Goal: Register for event/course

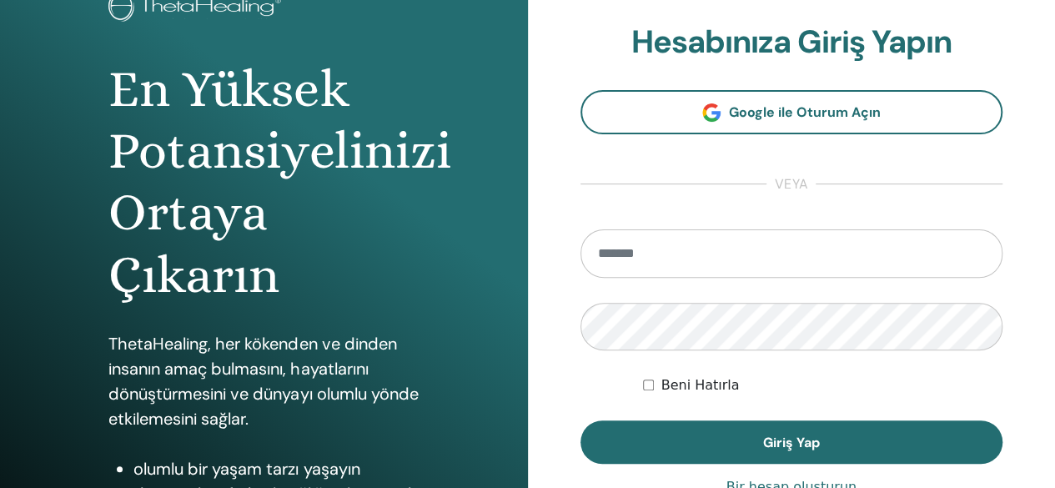
scroll to position [167, 0]
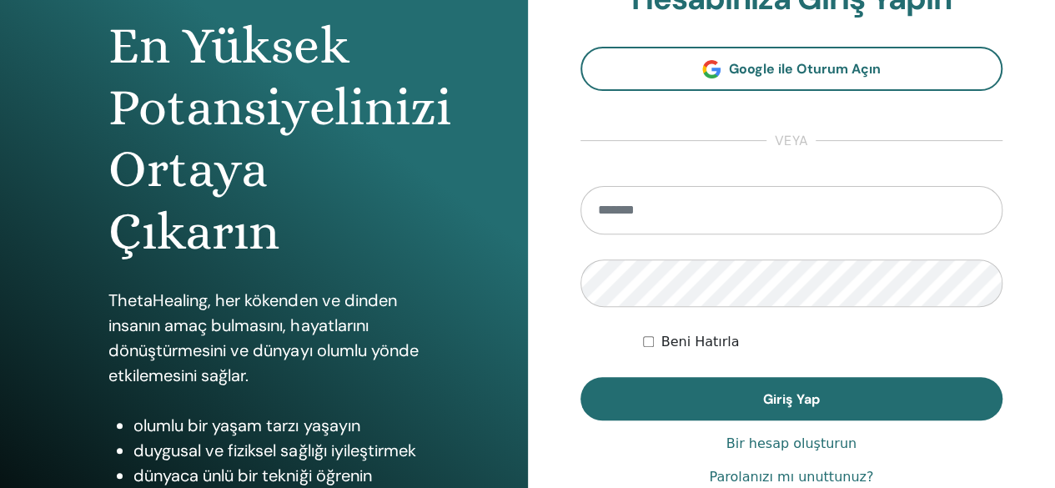
click at [655, 193] on input "email" at bounding box center [791, 210] width 423 height 48
type input "**********"
click at [580, 377] on button "Giriş Yap" at bounding box center [791, 398] width 423 height 43
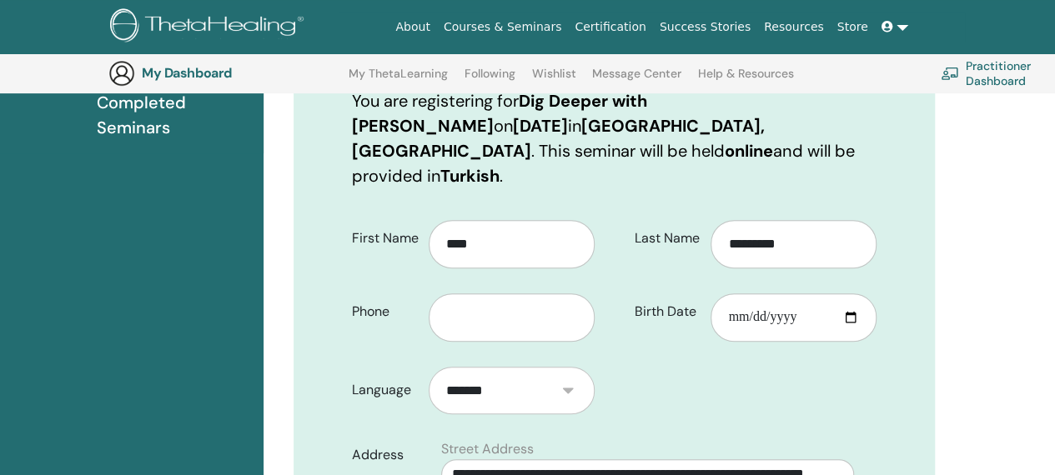
scroll to position [290, 0]
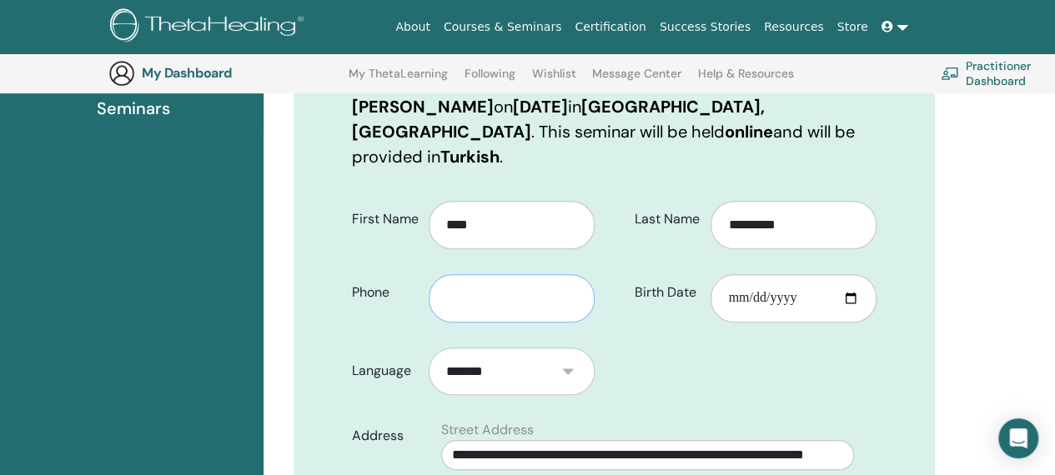
click at [459, 274] on input "text" at bounding box center [512, 298] width 166 height 48
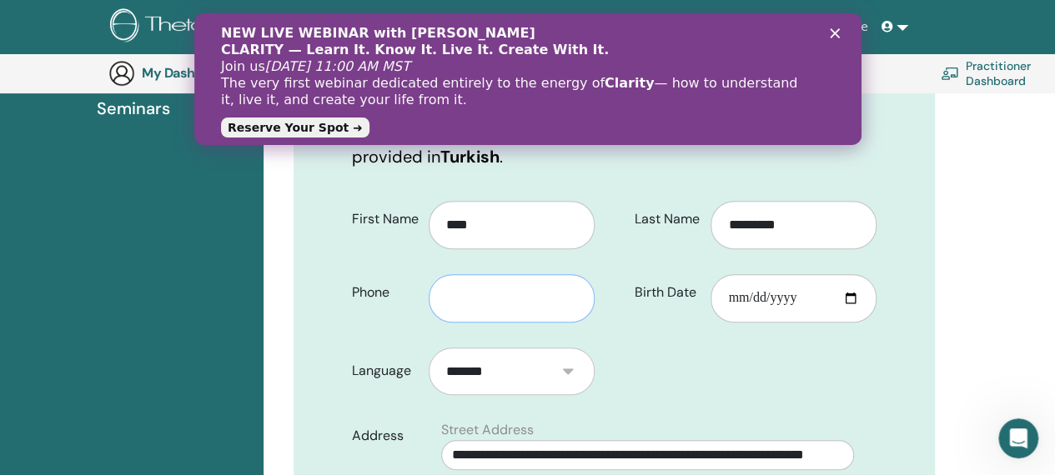
scroll to position [0, 0]
click at [839, 33] on div "Kapat" at bounding box center [837, 33] width 17 height 10
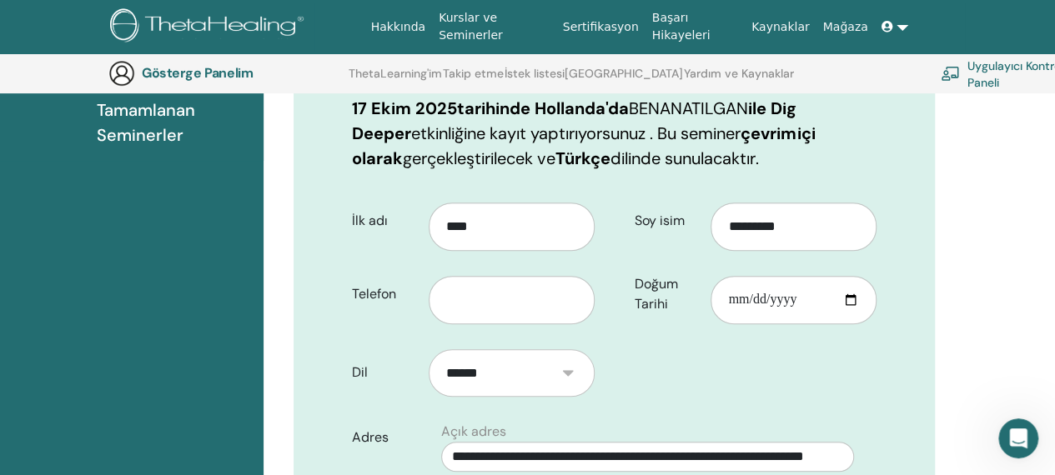
scroll to position [290, 0]
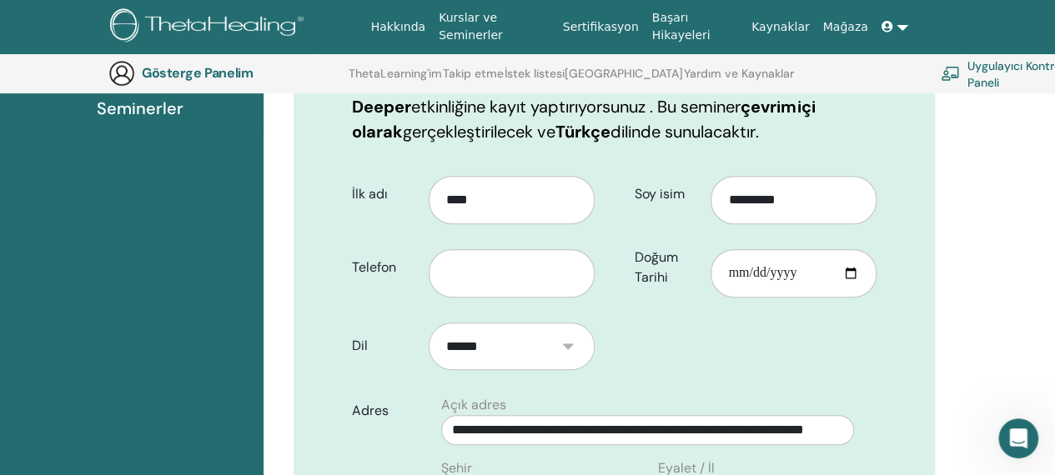
click at [504, 248] on div at bounding box center [518, 268] width 178 height 60
click at [504, 264] on input "text" at bounding box center [512, 273] width 166 height 48
type input "**********"
click at [819, 272] on input "Doğum Tarihi" at bounding box center [794, 273] width 166 height 48
type input "**********"
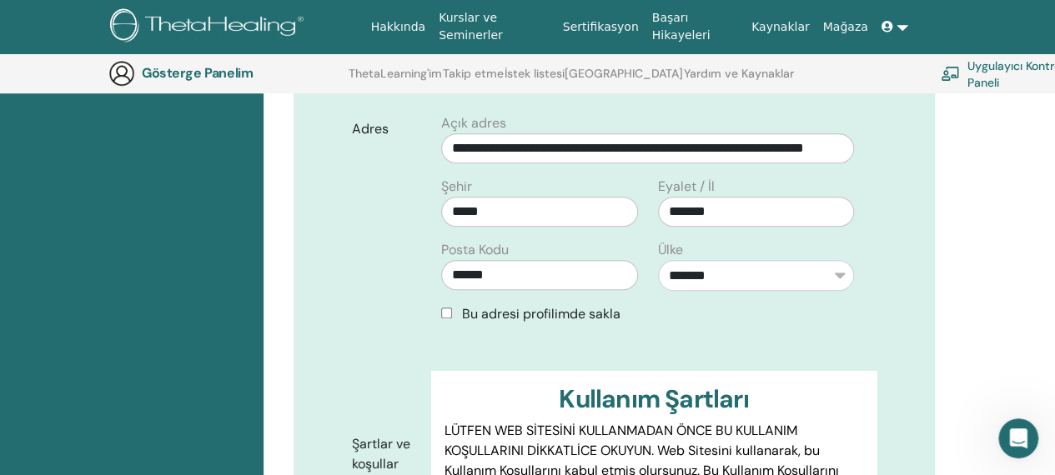
scroll to position [624, 0]
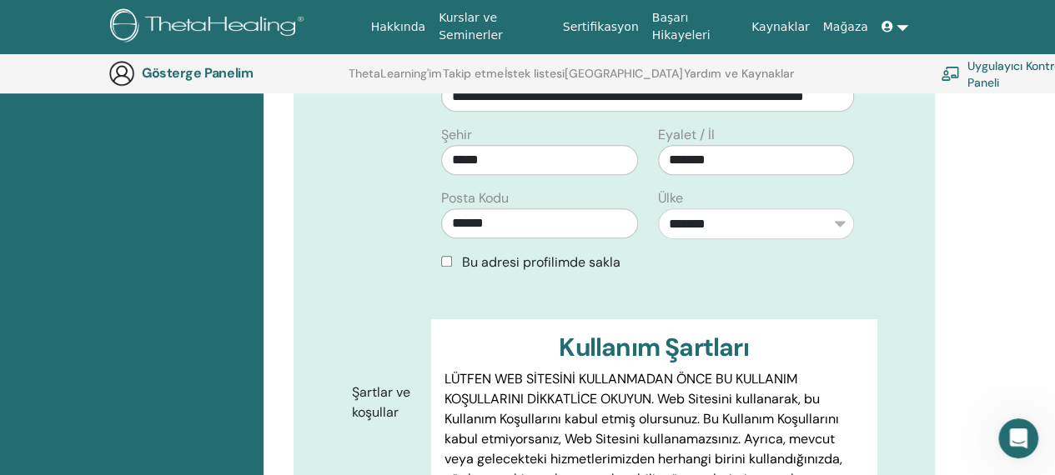
click at [575, 266] on font "Bu adresi profilimde sakla" at bounding box center [541, 263] width 158 height 18
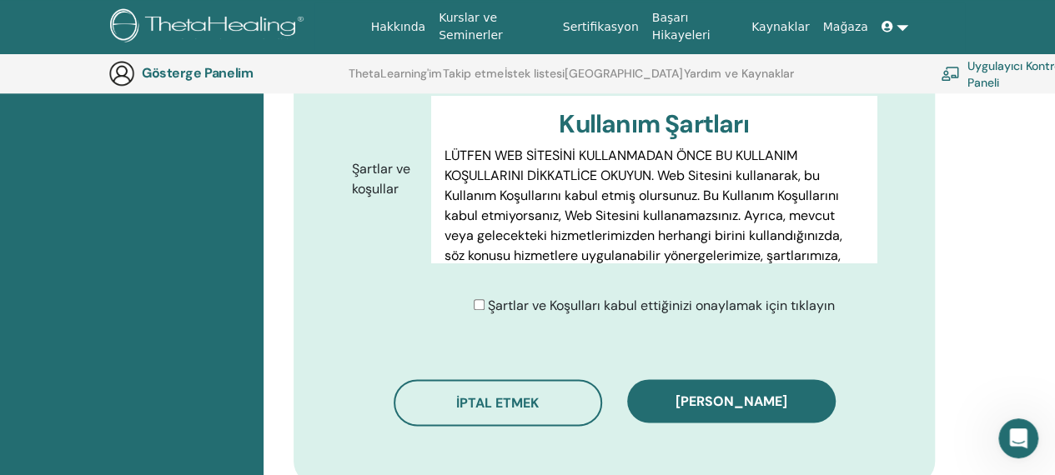
scroll to position [874, 0]
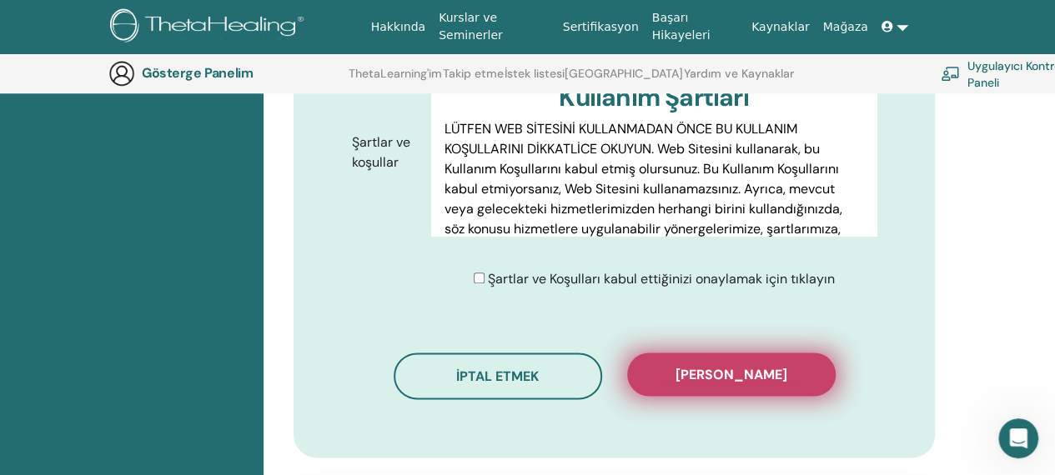
click at [683, 374] on font "[PERSON_NAME]" at bounding box center [731, 375] width 112 height 18
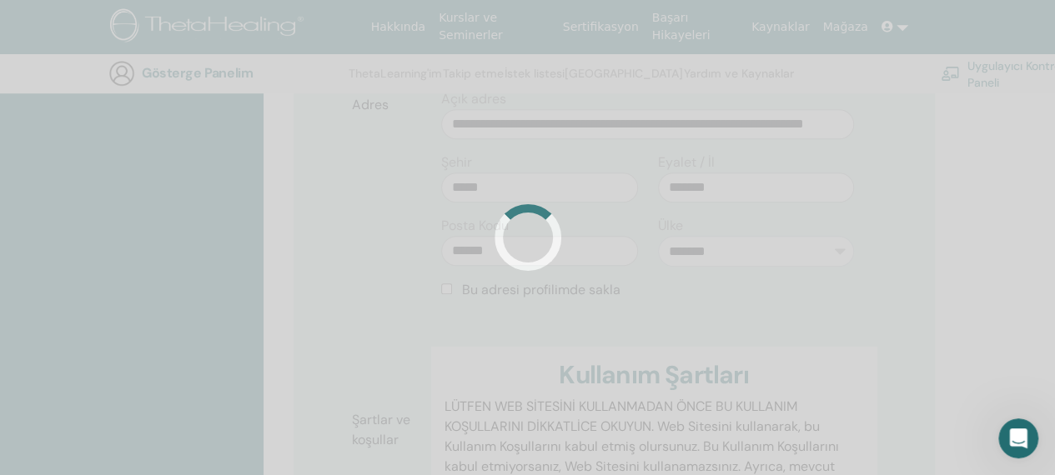
scroll to position [457, 0]
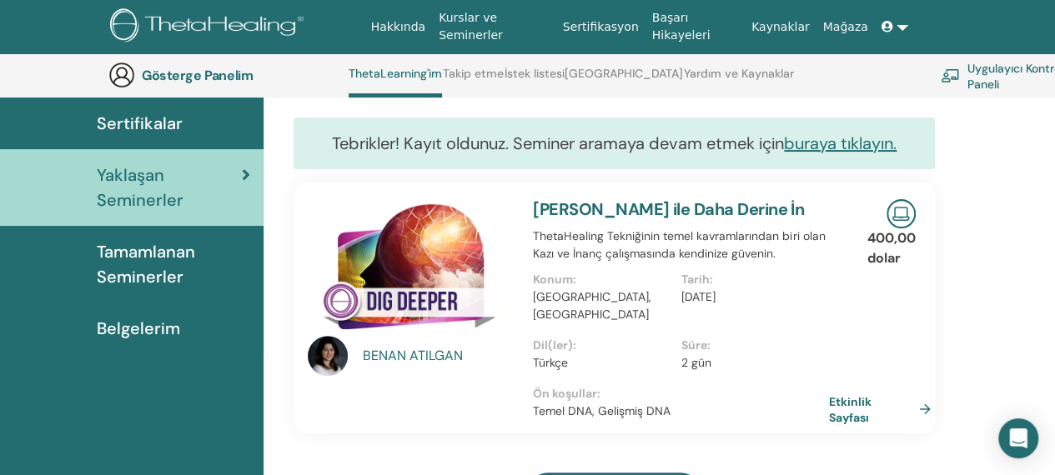
scroll to position [127, 0]
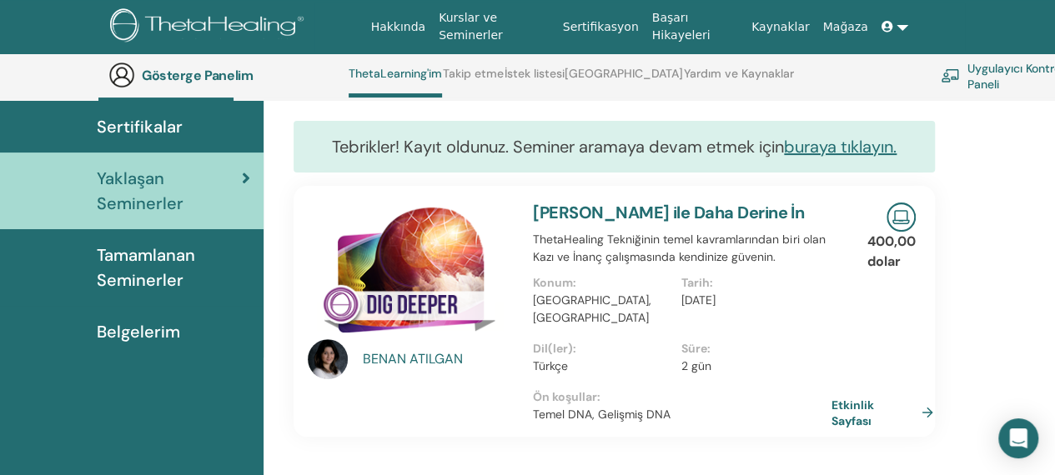
click at [926, 396] on link "Etkinlik Sayfası" at bounding box center [885, 412] width 108 height 33
